Goal: Register for event/course

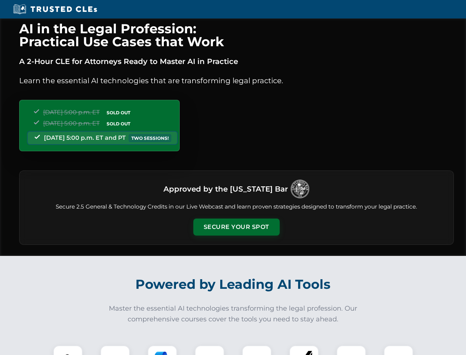
click at [236, 227] on button "Secure Your Spot" at bounding box center [237, 226] width 86 height 17
click at [68, 350] on img at bounding box center [67, 359] width 21 height 21
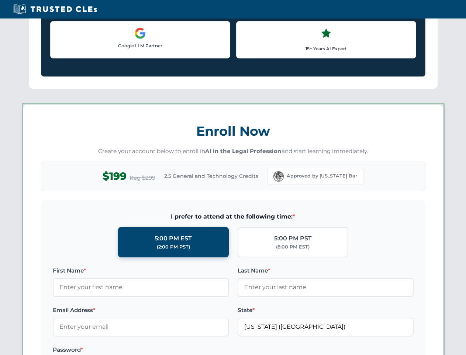
click at [162, 350] on label "Password *" at bounding box center [141, 349] width 176 height 9
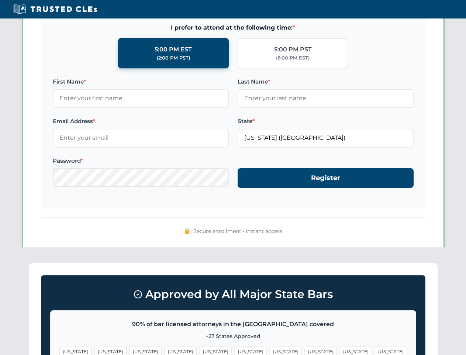
click at [340, 350] on span "[US_STATE]" at bounding box center [356, 351] width 32 height 11
